Goal: Use online tool/utility: Utilize a website feature to perform a specific function

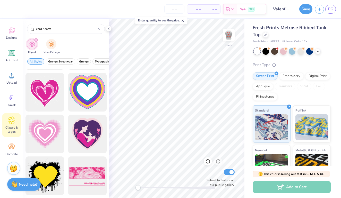
scroll to position [163, 0]
type input "card hearts"
click at [72, 62] on span "Grunge Streetwear" at bounding box center [60, 62] width 25 height 4
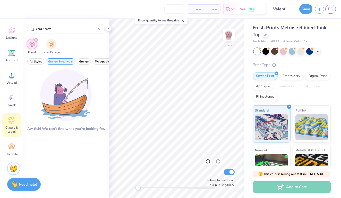
click at [84, 61] on span "Grunge" at bounding box center [84, 62] width 10 height 4
click at [252, 6] on div "N/A Free" at bounding box center [251, 9] width 29 height 9
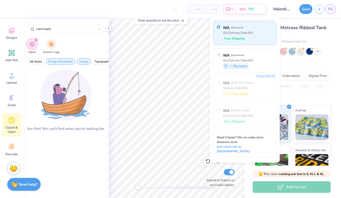
click at [134, 10] on div "– – Per Item – – Total Est. Delivery N/A Free" at bounding box center [137, 9] width 259 height 18
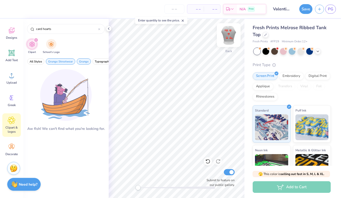
click at [229, 39] on img at bounding box center [229, 35] width 21 height 21
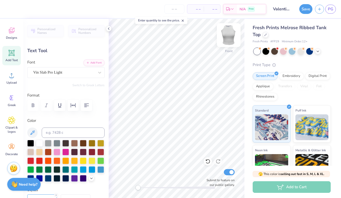
type textarea "Ф"
click at [275, 1] on div "Design Title Valentines day" at bounding box center [281, 9] width 25 height 18
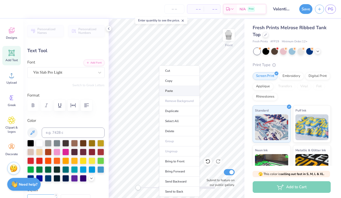
click at [166, 94] on li "Paste" at bounding box center [179, 91] width 40 height 10
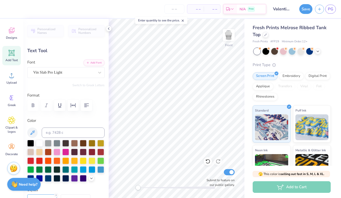
type textarea "ФA"
type input "4.25"
type textarea "ФA"
type input "1.06"
type input "0.78"
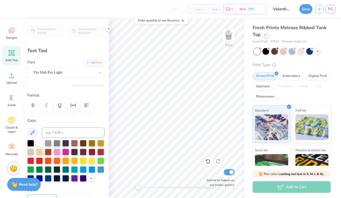
type input "4.18"
click at [207, 160] on icon at bounding box center [208, 161] width 4 height 5
type textarea "ФA"
click at [225, 42] on img at bounding box center [229, 35] width 21 height 21
type input "1.05"
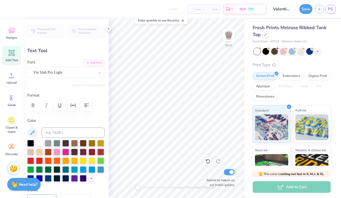
type input "3.32"
click at [225, 42] on div "Back" at bounding box center [229, 38] width 12 height 18
type input "1.03"
type input "0.74"
type input "4.28"
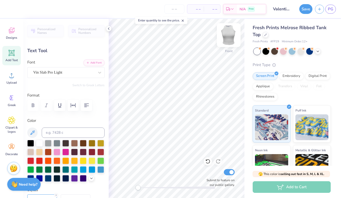
type input "1.03"
type input "0.74"
type input "8.05"
type input "0.0"
type input "4.25"
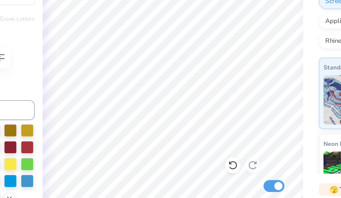
type input "1.06"
type input "0.78"
type input "11.79"
type input "0.0"
type input "1.03"
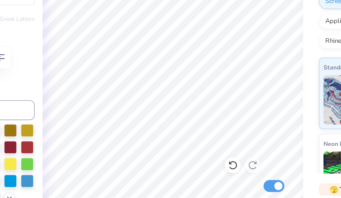
type input "0.74"
type input "8.13"
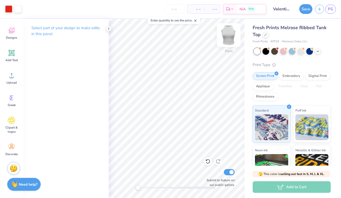
click at [228, 40] on img at bounding box center [229, 35] width 21 height 21
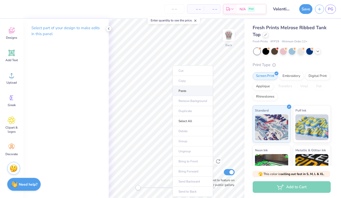
click at [180, 92] on li "Paste" at bounding box center [193, 91] width 40 height 10
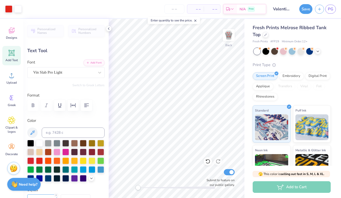
type input "9.38"
type input "0.0"
type input "1.36"
type input "0.90"
type input "9.33"
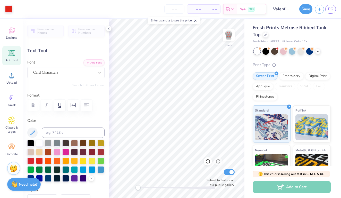
type input "1.33"
type input "0.92"
type input "0.52"
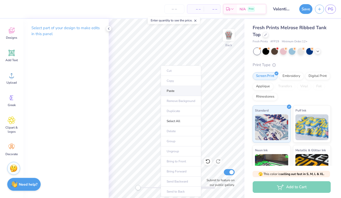
click at [174, 92] on li "Paste" at bounding box center [181, 91] width 40 height 10
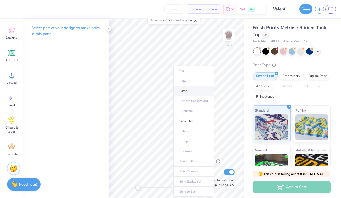
click at [182, 91] on li "Paste" at bounding box center [193, 91] width 40 height 10
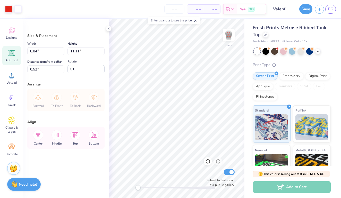
click at [14, 61] on span "Add Text" at bounding box center [11, 60] width 12 height 4
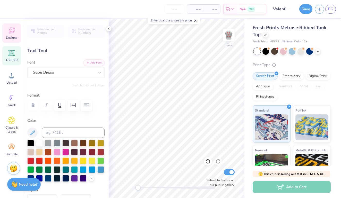
click at [10, 32] on icon at bounding box center [12, 31] width 6 height 6
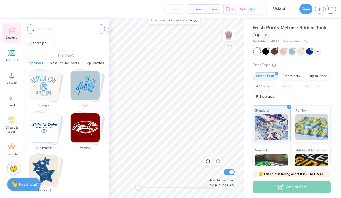
click at [50, 28] on input "text" at bounding box center [69, 28] width 66 height 5
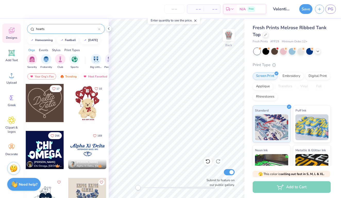
type input "hearts"
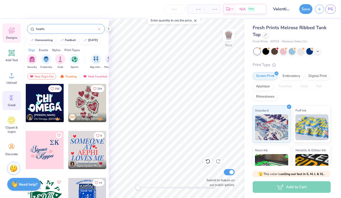
click at [14, 108] on div "Greek" at bounding box center [11, 100] width 19 height 19
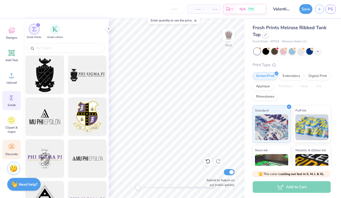
click at [10, 144] on circle at bounding box center [12, 145] width 4 height 4
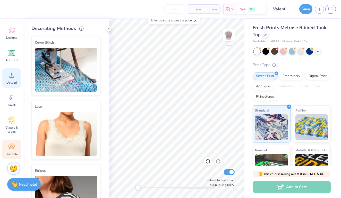
click at [12, 76] on circle at bounding box center [12, 78] width 4 height 4
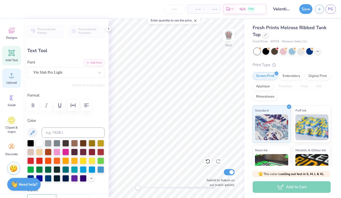
type input "0.0"
type input "11.12"
type input "0.0"
type input "1.33"
type input "0.92"
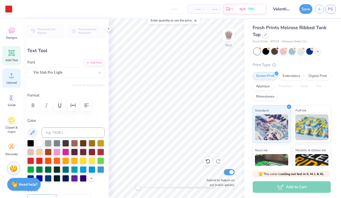
type input "2.26"
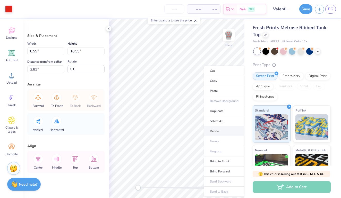
click at [213, 134] on li "Delete" at bounding box center [224, 131] width 40 height 10
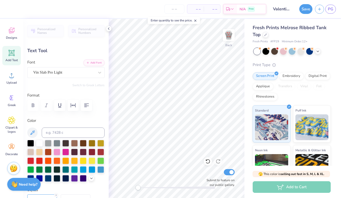
type textarea "Ф"
type input "3.47"
type textarea "ФA"
click at [228, 37] on img at bounding box center [229, 35] width 21 height 21
type input "1.03"
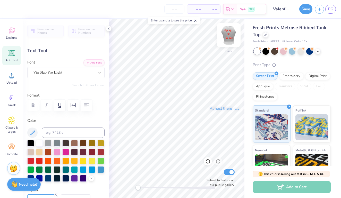
type input "0.74"
type input "7.76"
